Goal: Task Accomplishment & Management: Use online tool/utility

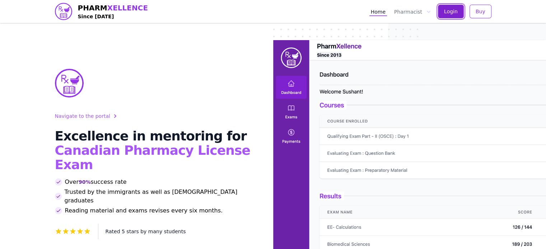
click at [446, 9] on span "Login" at bounding box center [451, 11] width 14 height 7
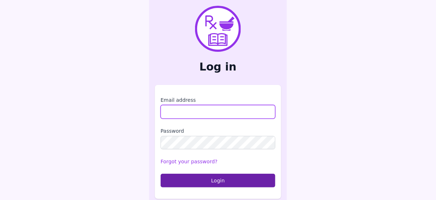
click at [194, 114] on input "Email address" at bounding box center [218, 112] width 115 height 14
type input "**********"
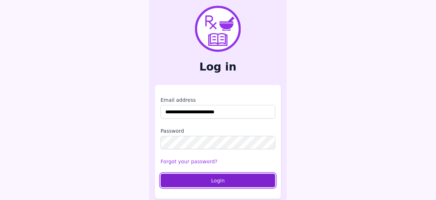
click at [224, 178] on button "Login" at bounding box center [218, 180] width 115 height 14
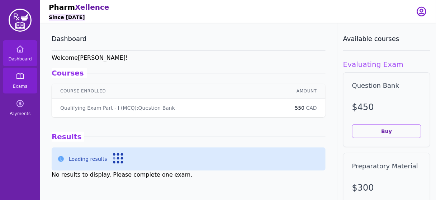
click at [19, 79] on icon at bounding box center [20, 76] width 9 height 9
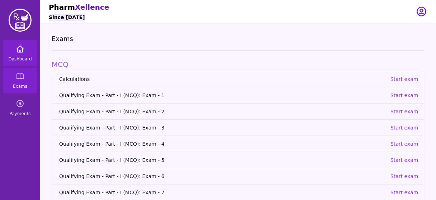
click at [19, 53] on icon at bounding box center [20, 49] width 9 height 9
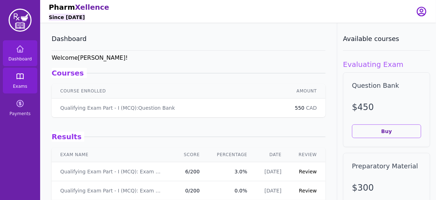
click at [19, 76] on icon at bounding box center [20, 76] width 9 height 9
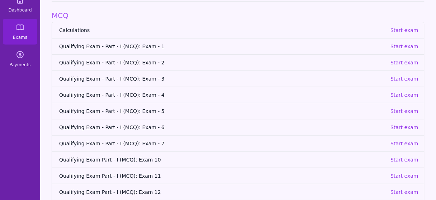
scroll to position [57, 0]
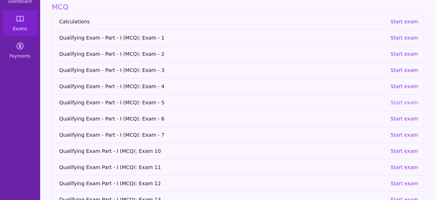
click at [413, 99] on p "Start exam" at bounding box center [405, 102] width 28 height 7
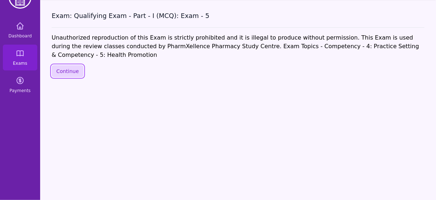
click at [70, 65] on button "Continue" at bounding box center [68, 71] width 32 height 12
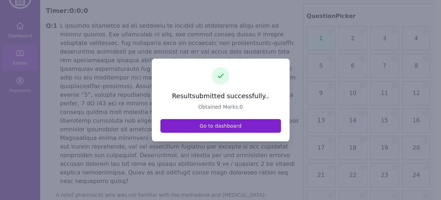
click at [221, 125] on link "Go to dashboard" at bounding box center [220, 126] width 121 height 14
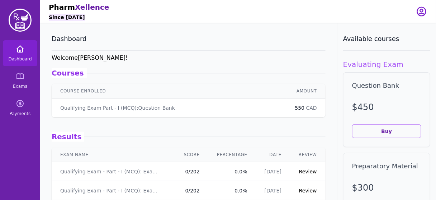
click at [24, 50] on icon at bounding box center [20, 49] width 9 height 9
click at [20, 79] on icon at bounding box center [20, 76] width 9 height 9
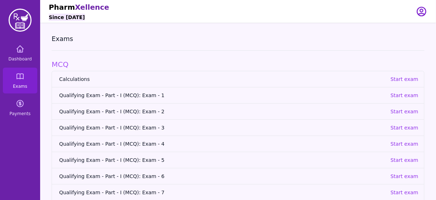
scroll to position [17, 0]
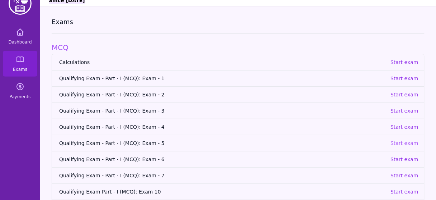
click at [408, 142] on p "Start exam" at bounding box center [405, 142] width 28 height 7
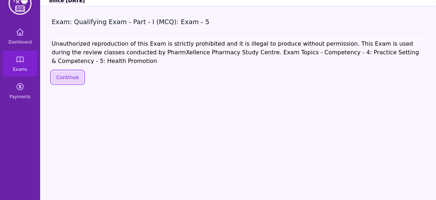
click at [69, 71] on button "Continue" at bounding box center [68, 77] width 32 height 12
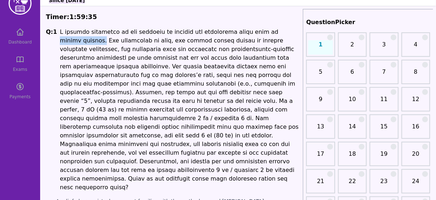
drag, startPoint x: 249, startPoint y: 31, endPoint x: 289, endPoint y: 31, distance: 39.5
click at [289, 31] on li at bounding box center [180, 110] width 240 height 164
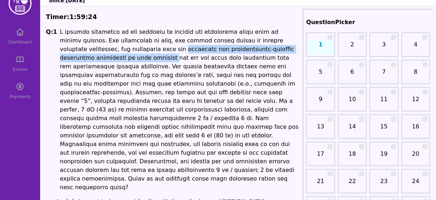
drag, startPoint x: 82, startPoint y: 49, endPoint x: 289, endPoint y: 48, distance: 206.7
click at [289, 48] on li at bounding box center [180, 110] width 240 height 164
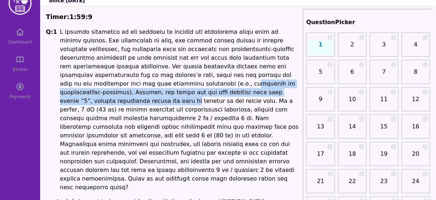
drag, startPoint x: 258, startPoint y: 74, endPoint x: 126, endPoint y: 89, distance: 132.9
click at [127, 89] on li at bounding box center [180, 110] width 240 height 164
click at [118, 83] on li at bounding box center [180, 110] width 240 height 164
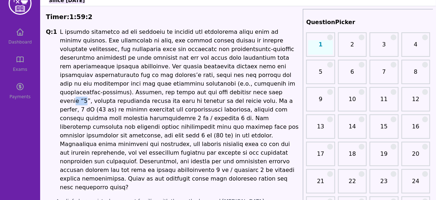
drag, startPoint x: 274, startPoint y: 85, endPoint x: 265, endPoint y: 84, distance: 8.7
click at [265, 84] on li at bounding box center [180, 110] width 240 height 164
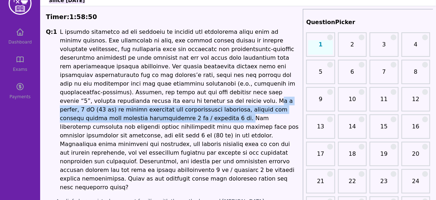
drag, startPoint x: 207, startPoint y: 91, endPoint x: 156, endPoint y: 111, distance: 54.7
click at [156, 111] on li at bounding box center [180, 110] width 240 height 164
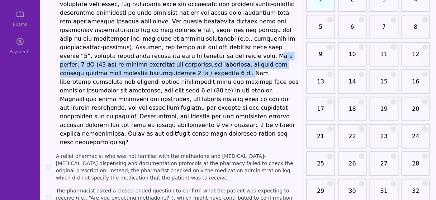
scroll to position [74, 0]
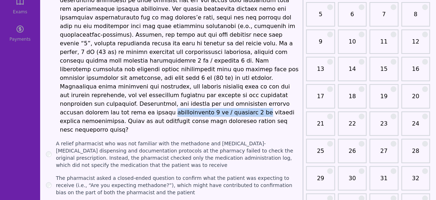
drag, startPoint x: 215, startPoint y: 94, endPoint x: 119, endPoint y: 97, distance: 96.2
click at [119, 97] on li at bounding box center [180, 52] width 240 height 164
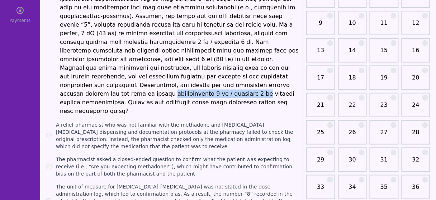
scroll to position [103, 0]
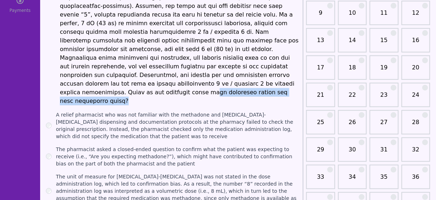
drag, startPoint x: 141, startPoint y: 74, endPoint x: 257, endPoint y: 73, distance: 115.6
click at [257, 73] on li at bounding box center [180, 23] width 240 height 164
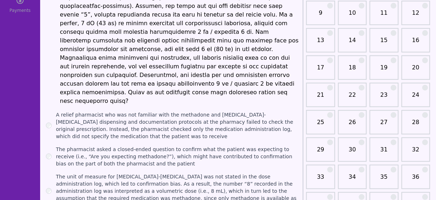
click at [144, 111] on label "A relief pharmacist who was not familiar with the methadone and [MEDICAL_DATA]-…" at bounding box center [178, 125] width 244 height 29
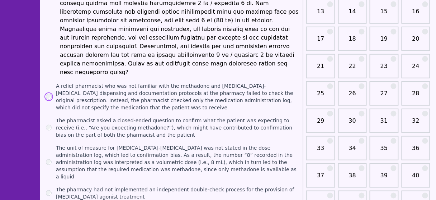
scroll to position [160, 0]
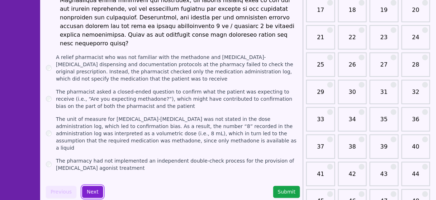
click at [90, 186] on button "Next" at bounding box center [92, 192] width 21 height 12
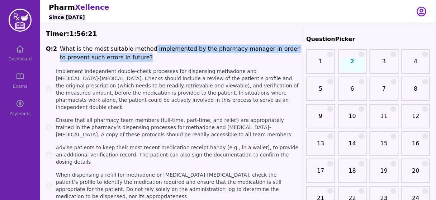
drag, startPoint x: 144, startPoint y: 49, endPoint x: 151, endPoint y: 61, distance: 14.3
click at [151, 61] on li "What is the most suitable method implemented by the pharmacy manager in order t…" at bounding box center [180, 53] width 240 height 17
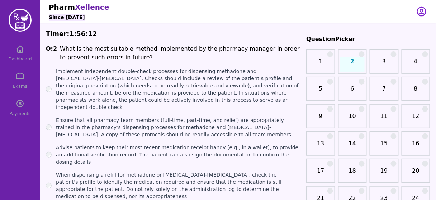
click at [246, 79] on label "Implement independent double-check processes for dispensing methadone and [MEDI…" at bounding box center [178, 88] width 244 height 43
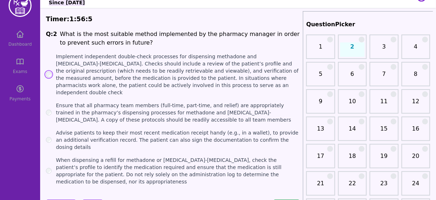
scroll to position [29, 0]
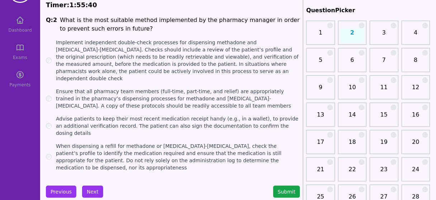
click at [129, 142] on label "When dispensing a refill for methadone or [MEDICAL_DATA]-[MEDICAL_DATA], check …" at bounding box center [178, 156] width 244 height 29
click at [94, 185] on button "Next" at bounding box center [92, 191] width 21 height 12
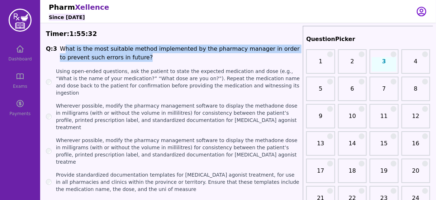
drag, startPoint x: 62, startPoint y: 49, endPoint x: 295, endPoint y: 55, distance: 232.7
click at [295, 55] on li "What is the most suitable method implemented by the pharmacy manager in order t…" at bounding box center [180, 53] width 240 height 17
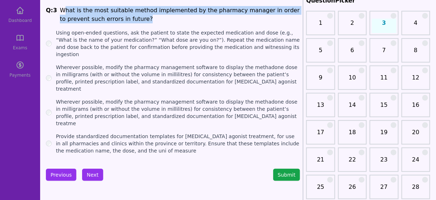
scroll to position [29, 0]
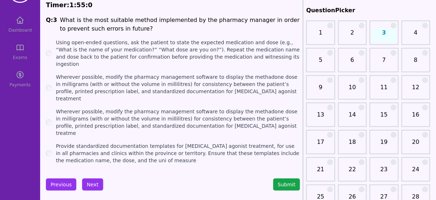
click at [90, 47] on label "Using open-ended questions, ask the patient to state the expected medication an…" at bounding box center [178, 53] width 244 height 29
click at [95, 178] on button "Next" at bounding box center [92, 184] width 21 height 12
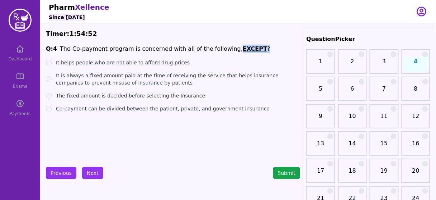
drag, startPoint x: 221, startPoint y: 50, endPoint x: 247, endPoint y: 49, distance: 26.2
click at [247, 49] on span "Q: 4 The Co-payment program is concerned with all of the following, EXCEPT ?" at bounding box center [173, 49] width 254 height 9
click at [121, 77] on label "It is always a fixed amount paid at the time of receiving the service that help…" at bounding box center [178, 79] width 244 height 14
click at [115, 66] on ul "It helps people who are not able to afford drug prices It is always a fixed amo…" at bounding box center [173, 85] width 254 height 53
click at [115, 63] on label "It helps people who are not able to afford drug prices" at bounding box center [123, 62] width 134 height 7
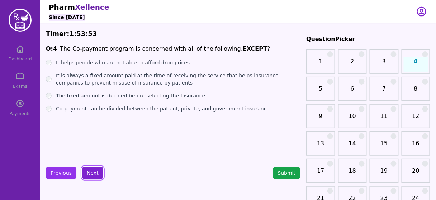
click at [89, 170] on button "Next" at bounding box center [92, 173] width 21 height 12
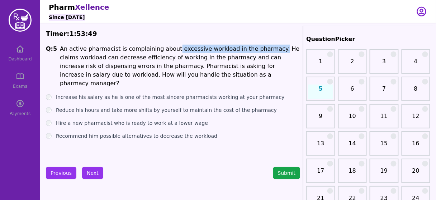
drag, startPoint x: 166, startPoint y: 48, endPoint x: 258, endPoint y: 46, distance: 92.6
click at [258, 46] on li "An active pharmacist is complaining about excessive workload in the pharmacy. H…" at bounding box center [180, 66] width 240 height 43
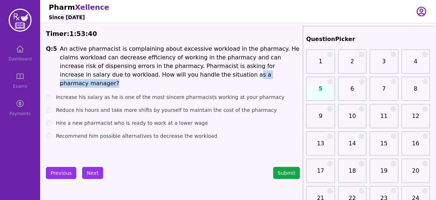
drag, startPoint x: 195, startPoint y: 72, endPoint x: 229, endPoint y: 72, distance: 34.1
click at [229, 72] on li "An active pharmacist is complaining about excessive workload in the pharmacy. H…" at bounding box center [180, 66] width 240 height 43
click at [141, 132] on label "Recommend him possible alternatives to decrease the workload" at bounding box center [137, 135] width 162 height 7
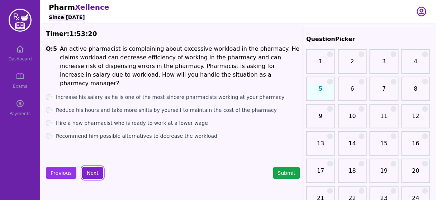
click at [90, 170] on button "Next" at bounding box center [92, 173] width 21 height 12
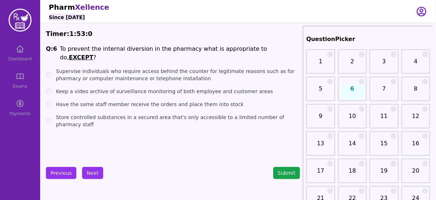
click at [194, 88] on label "Keep a video archive of surveillance monitoring of both employee and customer a…" at bounding box center [165, 91] width 218 height 7
click at [89, 172] on button "Next" at bounding box center [92, 173] width 21 height 12
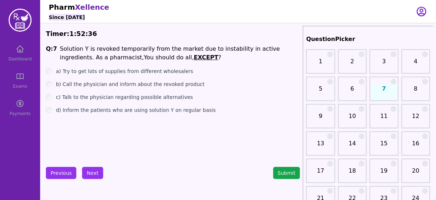
click at [112, 69] on label "a) Try to get lots of supplies from different wholesalers" at bounding box center [124, 70] width 137 height 7
click at [95, 173] on button "Next" at bounding box center [92, 173] width 21 height 12
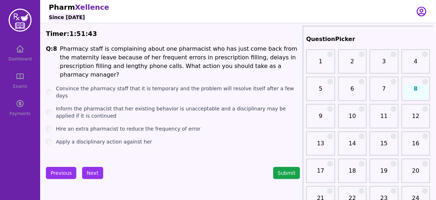
click at [212, 105] on label "Inform the pharmacist that her existing behavior is unacceptable and a discipli…" at bounding box center [178, 112] width 244 height 14
click at [91, 169] on button "Next" at bounding box center [92, 173] width 21 height 12
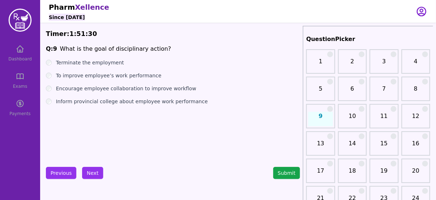
click at [111, 88] on label "Encourage employee collaboration to improve workflow" at bounding box center [126, 88] width 140 height 7
click at [94, 172] on button "Next" at bounding box center [92, 173] width 21 height 12
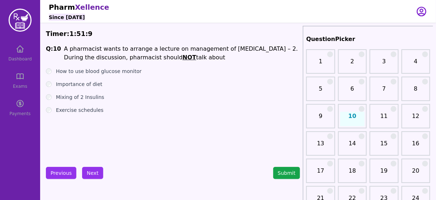
click at [89, 108] on label "Exercise schedules" at bounding box center [80, 109] width 48 height 7
click at [80, 99] on label "Mixing of 2 Insulins" at bounding box center [80, 96] width 48 height 7
click at [76, 109] on label "Exercise schedules" at bounding box center [80, 109] width 48 height 7
click at [97, 178] on button "Next" at bounding box center [92, 173] width 21 height 12
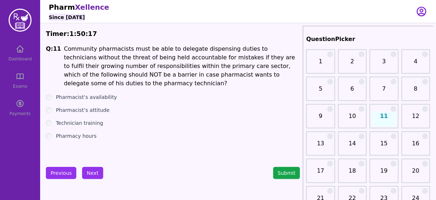
click at [80, 119] on label "Technician training" at bounding box center [79, 122] width 47 height 7
click at [173, 47] on li "Community pharmacists must be able to delegate dispensing duties to technicians…" at bounding box center [182, 66] width 237 height 43
click at [243, 50] on li "Community pharmacists must be able to delegate dispensing duties to technicians…" at bounding box center [182, 66] width 237 height 43
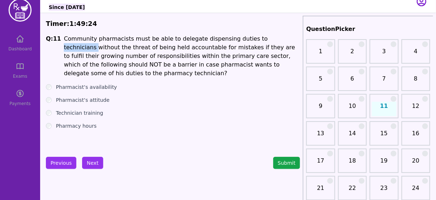
scroll to position [10, 0]
click at [92, 162] on button "Next" at bounding box center [92, 162] width 21 height 12
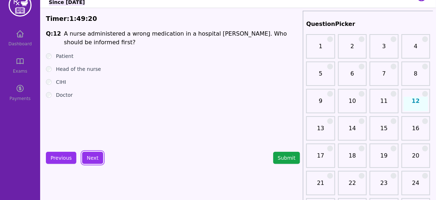
scroll to position [15, 0]
click at [64, 52] on label "Patient" at bounding box center [65, 55] width 18 height 7
click at [87, 156] on button "Next" at bounding box center [92, 157] width 21 height 12
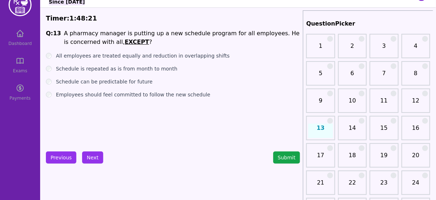
click at [172, 56] on label "All employees are treated equally and reduction in overlapping shifts" at bounding box center [143, 55] width 174 height 7
click at [123, 69] on label "Schedule is repeated as is from month to month" at bounding box center [117, 68] width 122 height 7
click at [105, 58] on label "All employees are treated equally and reduction in overlapping shifts" at bounding box center [143, 55] width 174 height 7
click at [132, 67] on label "Schedule is repeated as is from month to month" at bounding box center [117, 68] width 122 height 7
click at [93, 155] on button "Next" at bounding box center [92, 157] width 21 height 12
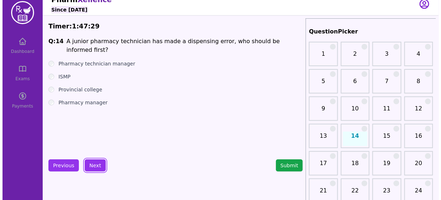
scroll to position [8, 0]
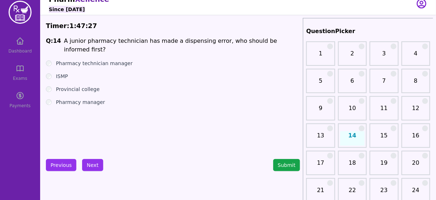
click at [89, 98] on label "Pharmacy manager" at bounding box center [80, 101] width 49 height 7
click at [87, 163] on button "Next" at bounding box center [92, 165] width 21 height 12
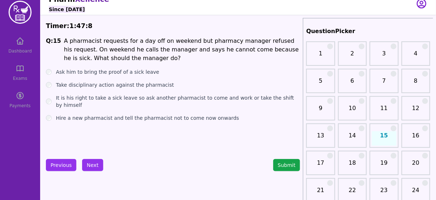
click at [154, 99] on label "It is his right to take a sick leave so ask another pharmacist to come and work…" at bounding box center [178, 101] width 244 height 14
click at [93, 164] on button "Next" at bounding box center [92, 165] width 21 height 12
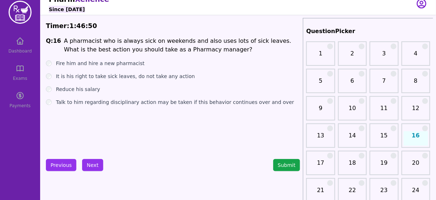
click at [134, 101] on label "Talk to him regarding disciplinary action may be taken if this behavior continu…" at bounding box center [175, 101] width 238 height 7
click at [93, 160] on button "Next" at bounding box center [92, 165] width 21 height 12
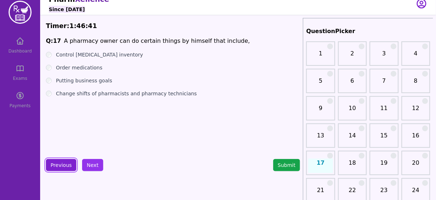
click at [59, 160] on button "Previous" at bounding box center [61, 165] width 31 height 12
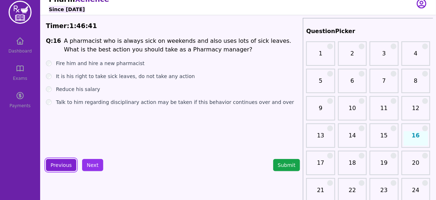
click at [59, 160] on button "Previous" at bounding box center [61, 165] width 31 height 12
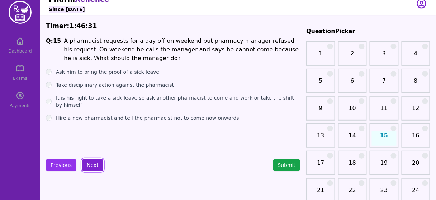
click at [91, 162] on button "Next" at bounding box center [92, 165] width 21 height 12
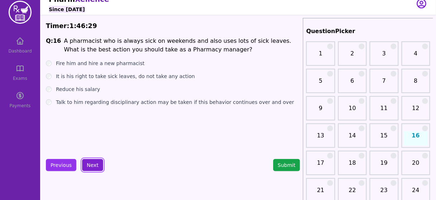
click at [91, 162] on button "Next" at bounding box center [92, 165] width 21 height 12
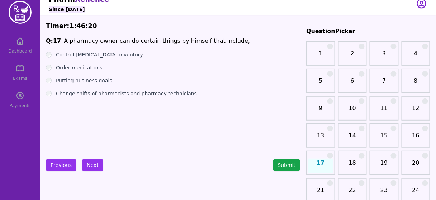
click at [94, 82] on label "Putting business goals" at bounding box center [84, 80] width 56 height 7
click at [93, 162] on button "Next" at bounding box center [92, 165] width 21 height 12
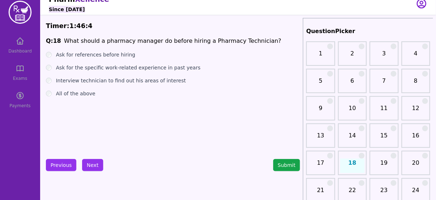
click at [82, 92] on label "All of the above" at bounding box center [75, 93] width 39 height 7
click at [93, 166] on button "Next" at bounding box center [92, 165] width 21 height 12
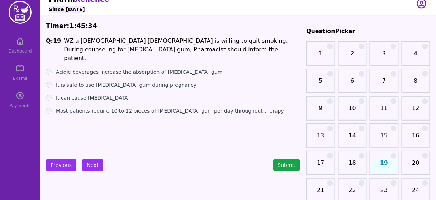
click at [118, 68] on label "Acidic beverages increase the absorption of [MEDICAL_DATA] gum" at bounding box center [139, 71] width 167 height 7
click at [90, 160] on button "Next" at bounding box center [92, 165] width 21 height 12
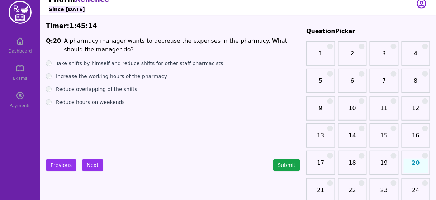
click at [97, 100] on label "Reduce hours on weekends" at bounding box center [90, 101] width 69 height 7
click at [86, 161] on button "Next" at bounding box center [92, 165] width 21 height 12
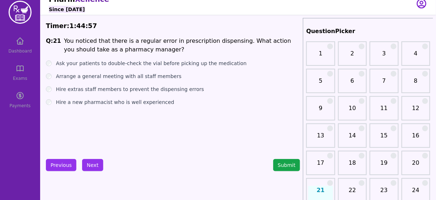
click at [135, 76] on label "Arrange a general meeting with all staff members" at bounding box center [119, 76] width 126 height 7
click at [94, 161] on button "Next" at bounding box center [92, 165] width 21 height 12
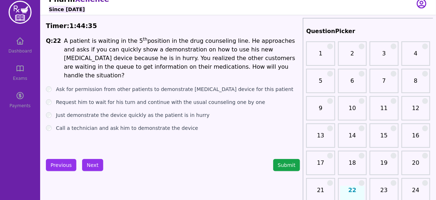
click at [143, 85] on label "Ask for permission from other patients to demonstrate [MEDICAL_DATA] device for…" at bounding box center [175, 88] width 238 height 7
click at [117, 124] on label "Call a technician and ask him to demonstrate the device" at bounding box center [127, 127] width 142 height 7
click at [142, 85] on label "Ask for permission from other patients to demonstrate [MEDICAL_DATA] device for…" at bounding box center [175, 88] width 238 height 7
click at [94, 164] on button "Next" at bounding box center [92, 165] width 21 height 12
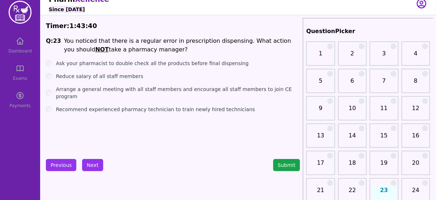
click at [119, 75] on label "Reduce salary of all staff members" at bounding box center [100, 76] width 88 height 7
click at [90, 164] on button "Next" at bounding box center [92, 165] width 21 height 12
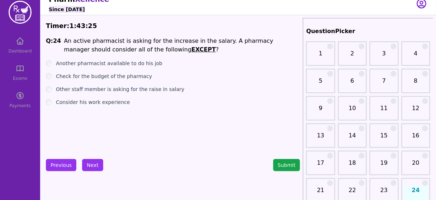
click at [129, 61] on label "Another pharmacist available to do his job" at bounding box center [109, 63] width 107 height 7
click at [106, 89] on label "Other staff member is asking for the raise in salary" at bounding box center [120, 88] width 128 height 7
click at [91, 164] on button "Next" at bounding box center [92, 165] width 21 height 12
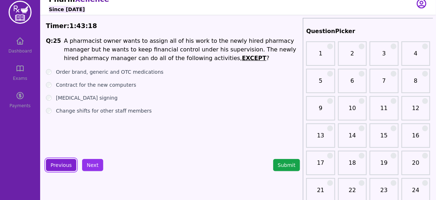
click at [62, 161] on button "Previous" at bounding box center [61, 165] width 31 height 12
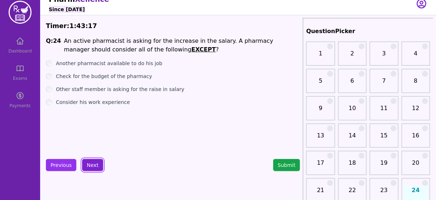
click at [92, 164] on button "Next" at bounding box center [92, 165] width 21 height 12
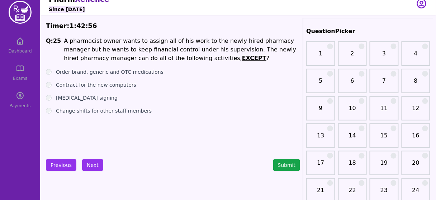
click at [90, 86] on label "Contract for the new computers" at bounding box center [96, 84] width 80 height 7
click at [92, 163] on button "Next" at bounding box center [92, 165] width 21 height 12
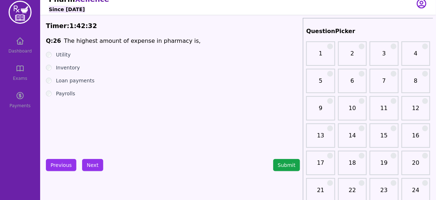
click at [63, 93] on label "Payrolls" at bounding box center [65, 93] width 19 height 7
click at [92, 161] on button "Next" at bounding box center [92, 165] width 21 height 12
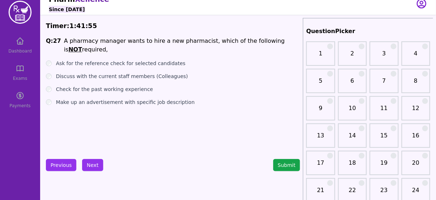
click at [102, 73] on label "Discuss with the current staff members (Colleagues)" at bounding box center [122, 76] width 132 height 7
click at [93, 165] on button "Next" at bounding box center [92, 165] width 21 height 12
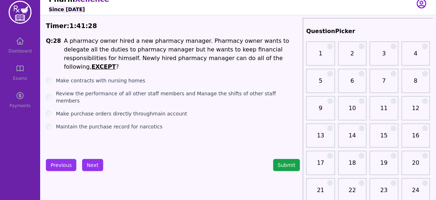
click at [130, 77] on label "Make contracts with nursing homes" at bounding box center [100, 80] width 89 height 7
click at [90, 159] on button "Next" at bounding box center [92, 165] width 21 height 12
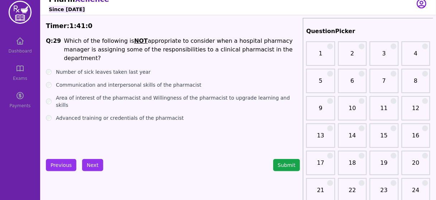
click at [135, 41] on u "NOT" at bounding box center [141, 40] width 14 height 7
click at [103, 68] on label "Number of sick leaves taken last year" at bounding box center [103, 71] width 95 height 7
click at [86, 165] on button "Next" at bounding box center [92, 165] width 21 height 12
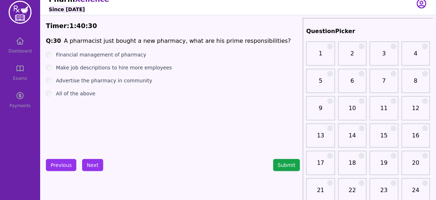
click at [86, 95] on label "All of the above" at bounding box center [75, 93] width 39 height 7
click at [281, 160] on button "Submit" at bounding box center [287, 165] width 27 height 12
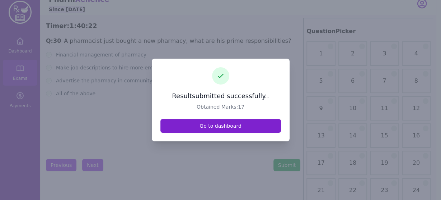
click at [218, 123] on link "Go to dashboard" at bounding box center [220, 126] width 121 height 14
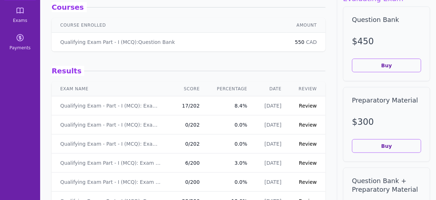
click at [305, 105] on link "Review" at bounding box center [308, 106] width 18 height 6
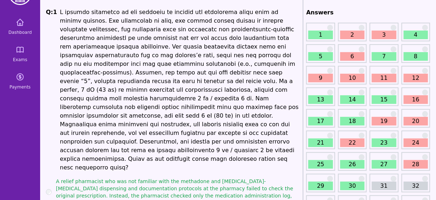
scroll to position [29, 0]
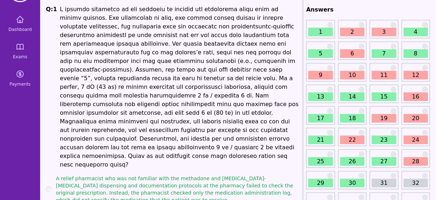
click at [353, 31] on link "2" at bounding box center [353, 32] width 24 height 9
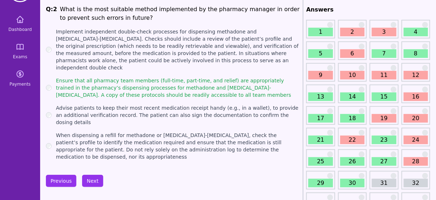
click at [378, 28] on link "3" at bounding box center [384, 32] width 24 height 9
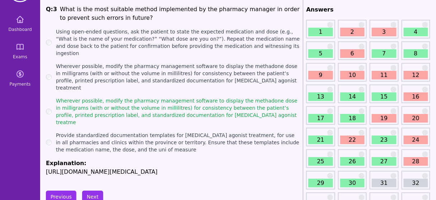
click at [323, 76] on link "9" at bounding box center [321, 75] width 24 height 9
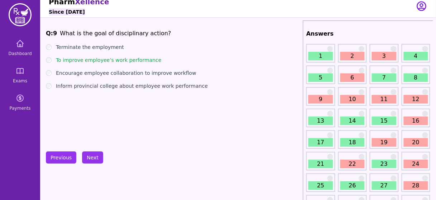
scroll to position [13, 0]
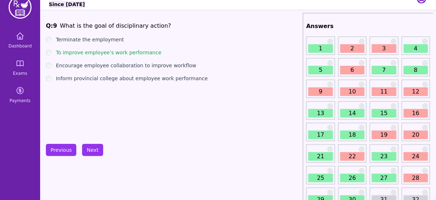
click at [354, 91] on link "10" at bounding box center [353, 91] width 24 height 9
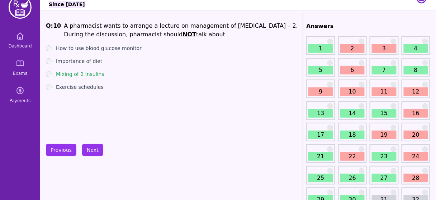
click at [47, 76] on div "Mixing of 2 Insulins" at bounding box center [173, 73] width 254 height 7
click at [385, 90] on link "11" at bounding box center [384, 91] width 24 height 9
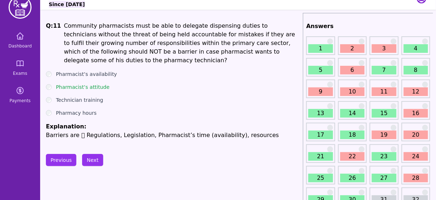
click at [418, 89] on link "12" at bounding box center [416, 91] width 24 height 9
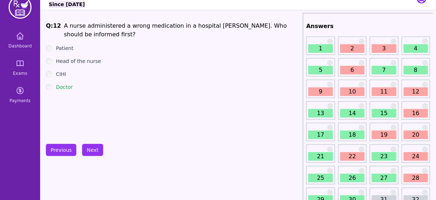
click at [417, 113] on link "16" at bounding box center [416, 113] width 24 height 9
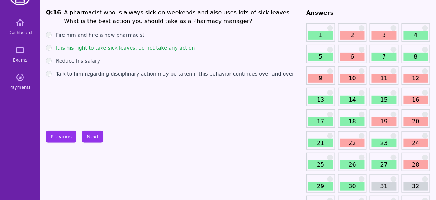
scroll to position [27, 0]
click at [385, 118] on link "19" at bounding box center [384, 121] width 24 height 9
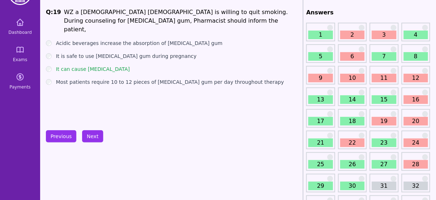
click at [414, 123] on link "20" at bounding box center [416, 121] width 24 height 9
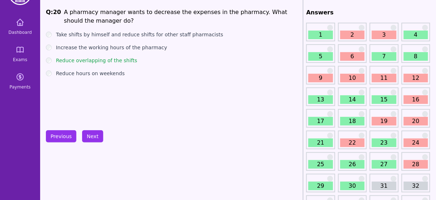
click at [352, 140] on link "22" at bounding box center [353, 142] width 24 height 9
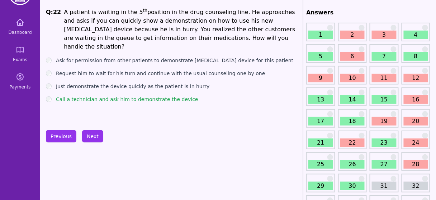
click at [113, 95] on label "Call a technician and ask him to demonstrate the device" at bounding box center [127, 98] width 142 height 7
click at [420, 142] on link "24" at bounding box center [416, 142] width 24 height 9
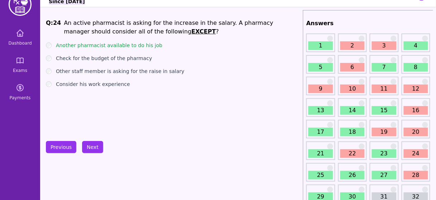
scroll to position [17, 0]
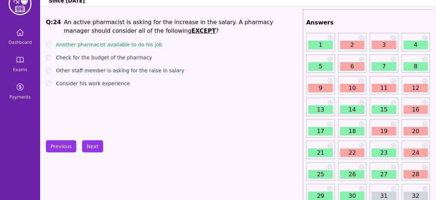
click at [141, 50] on ul "Another pharmacist available to do his job Check for the budget of the pharmacy…" at bounding box center [173, 64] width 254 height 46
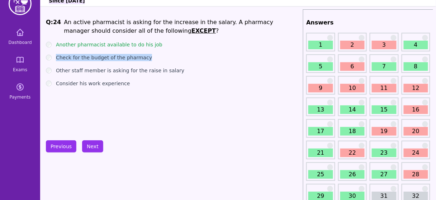
click at [141, 50] on ul "Another pharmacist available to do his job Check for the budget of the pharmacy…" at bounding box center [173, 64] width 254 height 46
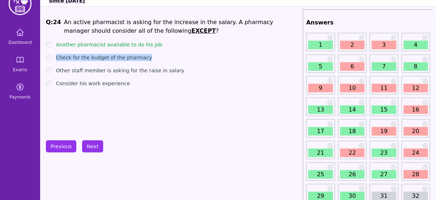
click at [141, 50] on ul "Another pharmacist available to do his job Check for the budget of the pharmacy…" at bounding box center [173, 64] width 254 height 46
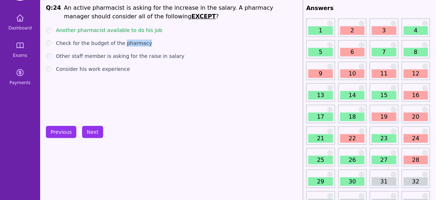
scroll to position [32, 0]
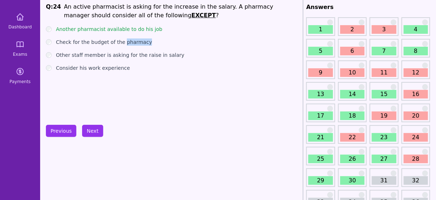
click at [419, 155] on link "28" at bounding box center [416, 158] width 24 height 9
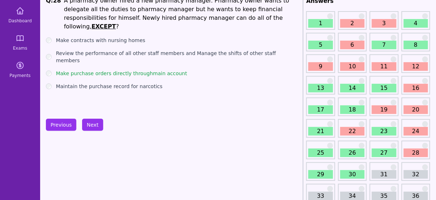
scroll to position [41, 0]
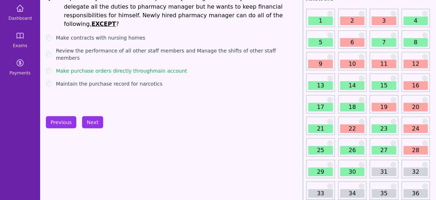
click at [323, 172] on link "29" at bounding box center [321, 171] width 24 height 9
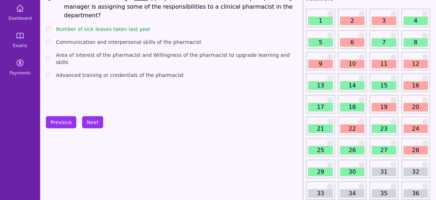
click at [351, 171] on link "30" at bounding box center [353, 171] width 24 height 9
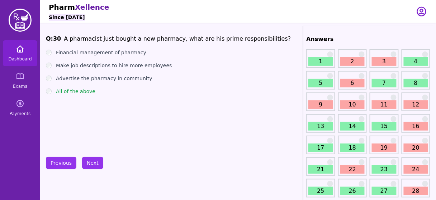
click at [27, 49] on link "Dashboard" at bounding box center [20, 53] width 34 height 26
